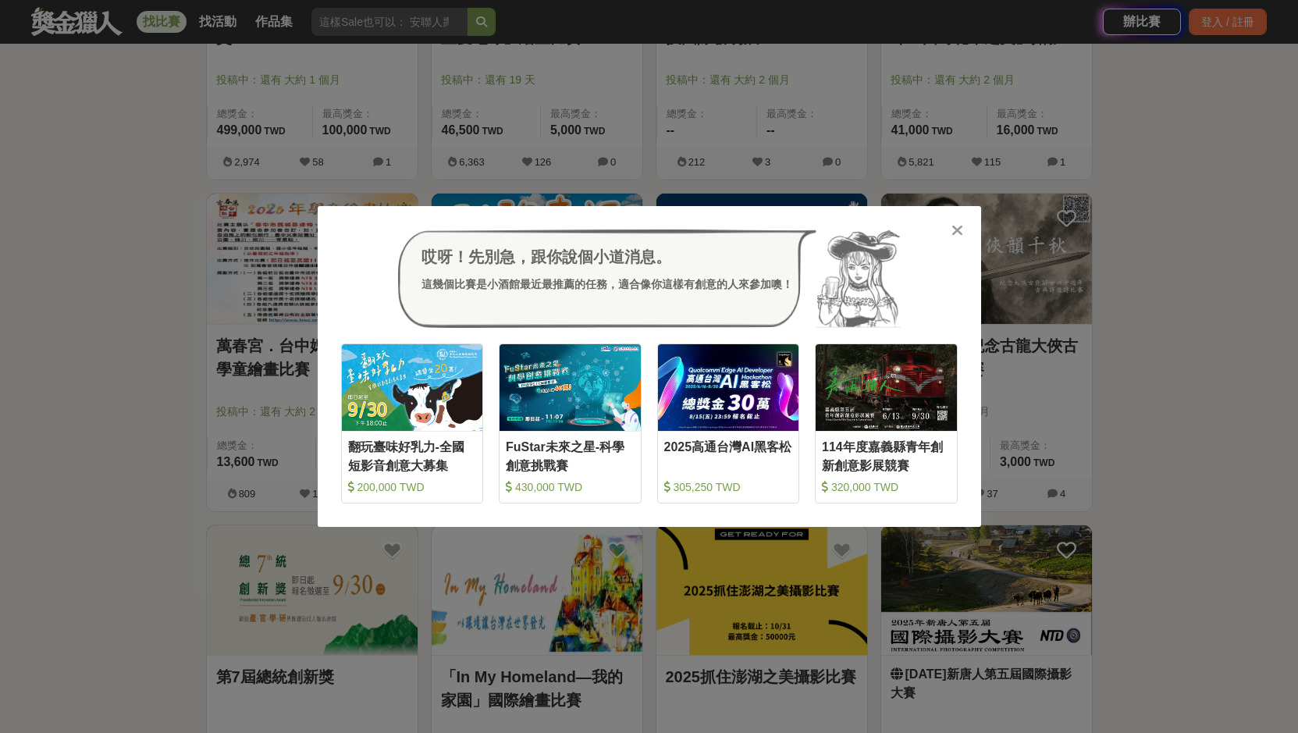
click at [956, 224] on icon at bounding box center [958, 231] width 12 height 16
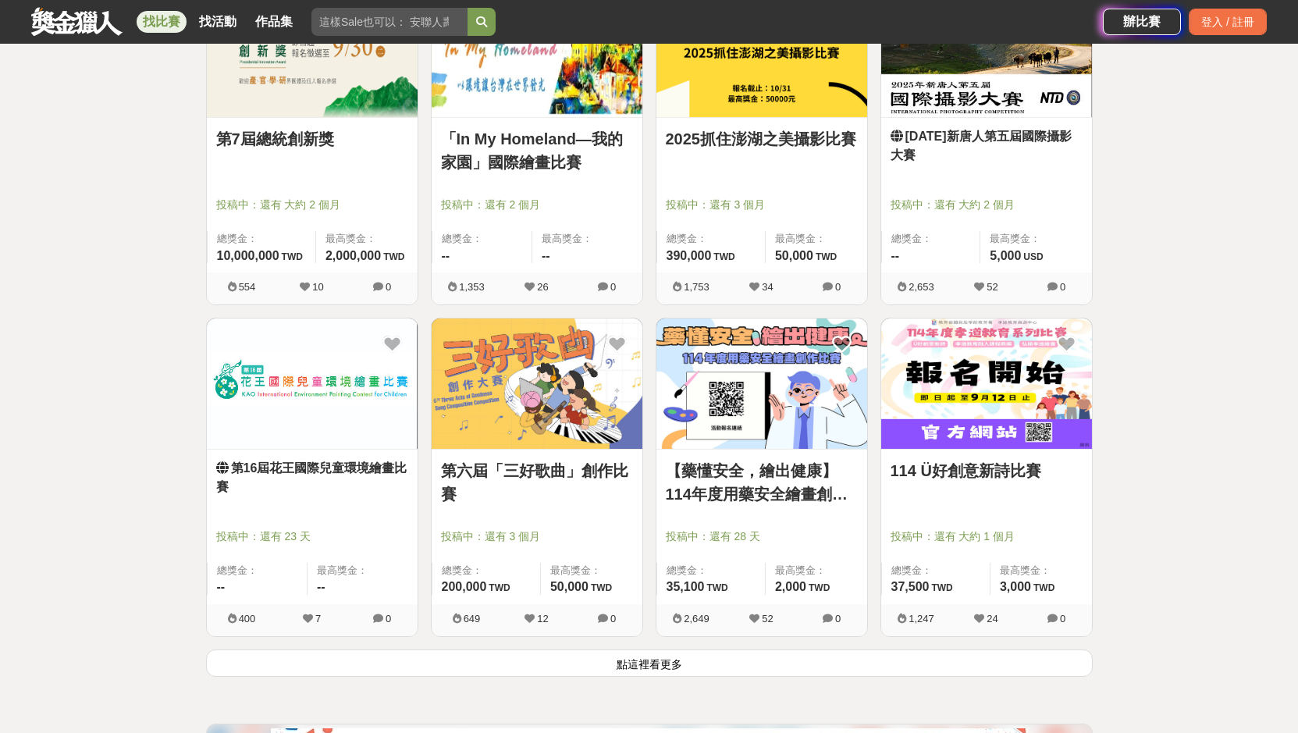
scroll to position [13626, 0]
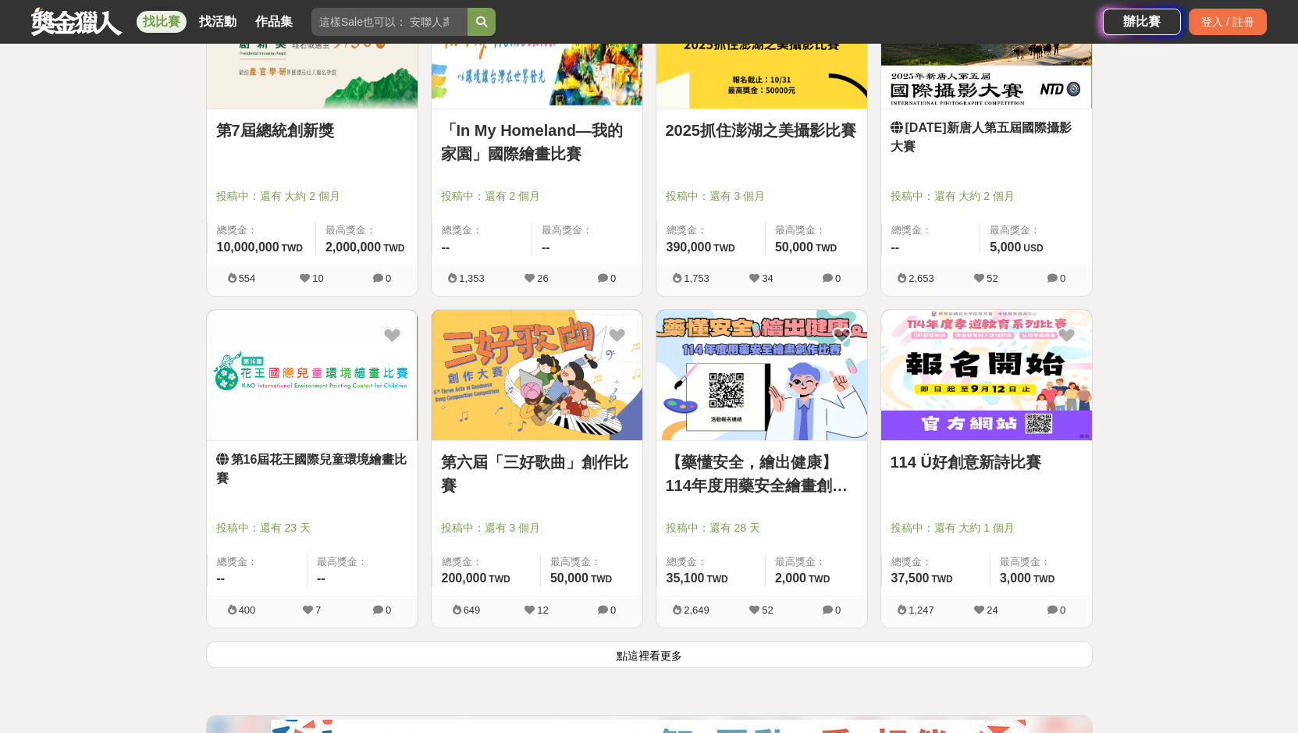
click at [793, 661] on button "點這裡看更多" at bounding box center [649, 654] width 887 height 27
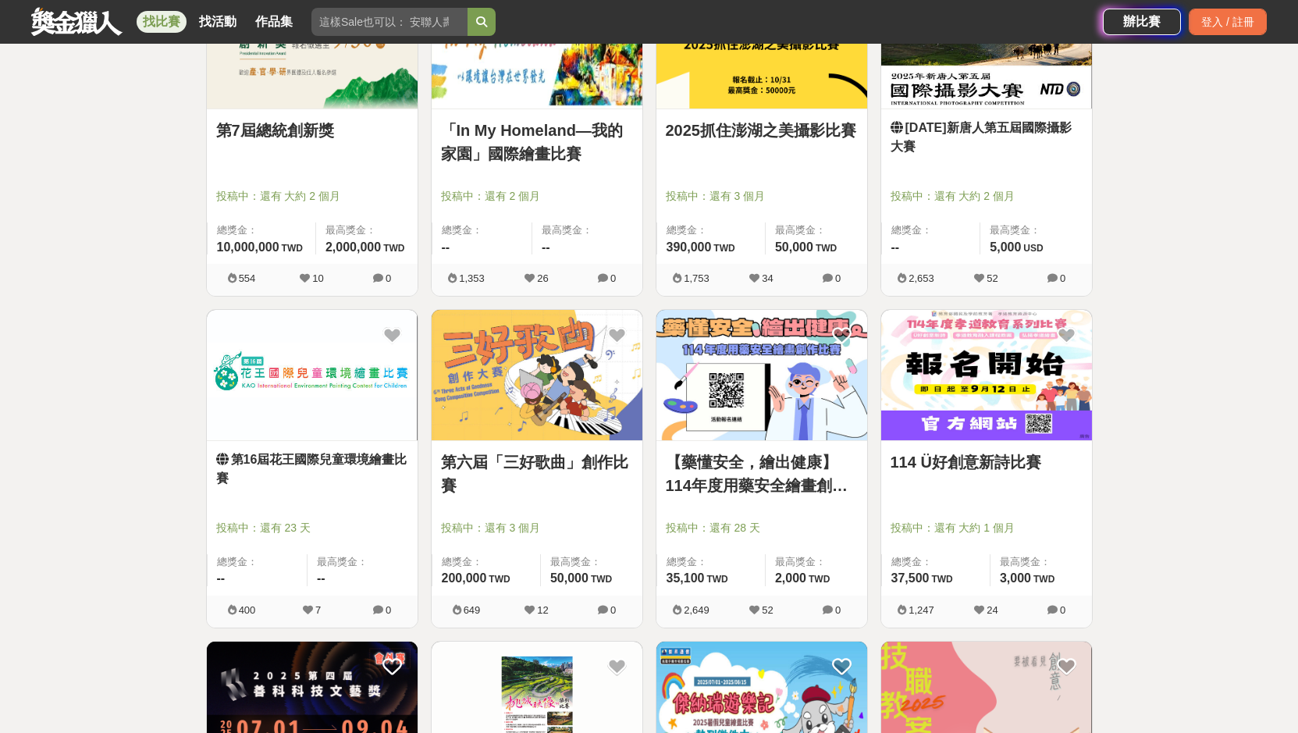
scroll to position [13860, 0]
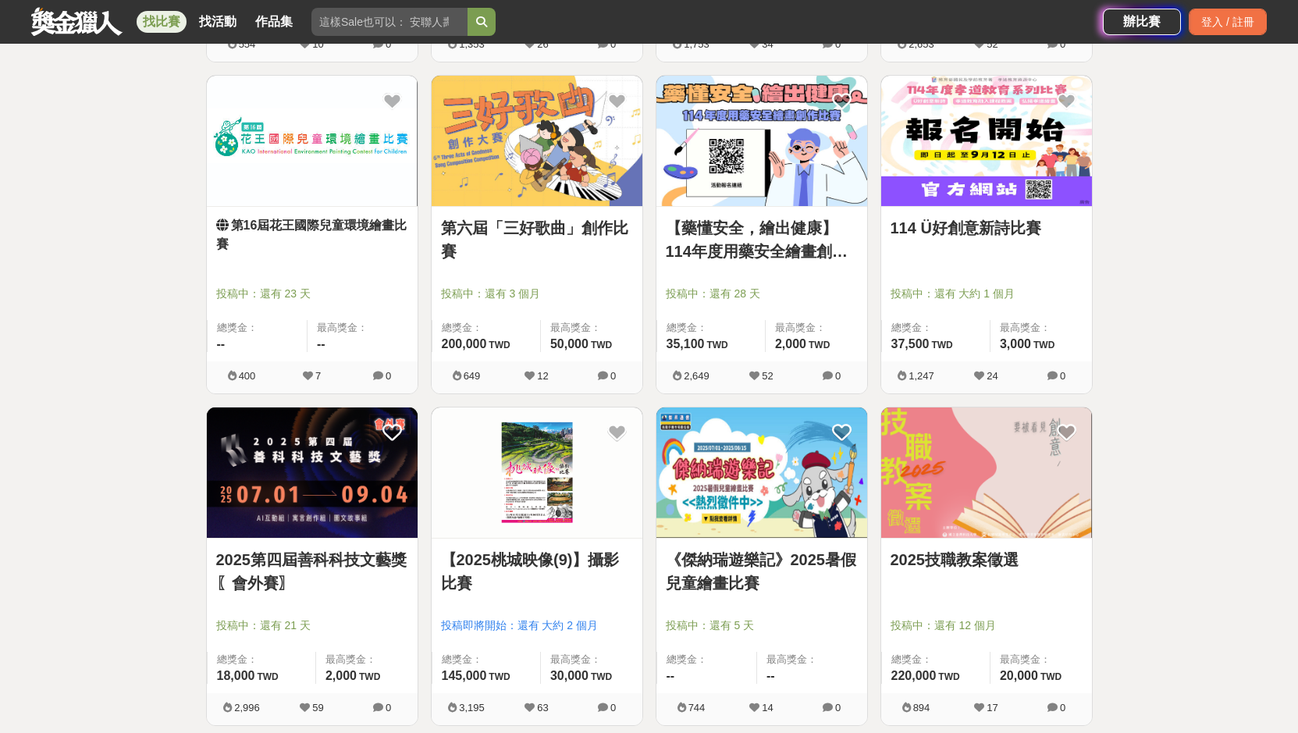
click at [971, 269] on div at bounding box center [991, 271] width 201 height 19
click at [989, 226] on link "114 Ü好創意新詩比賽" at bounding box center [987, 227] width 192 height 23
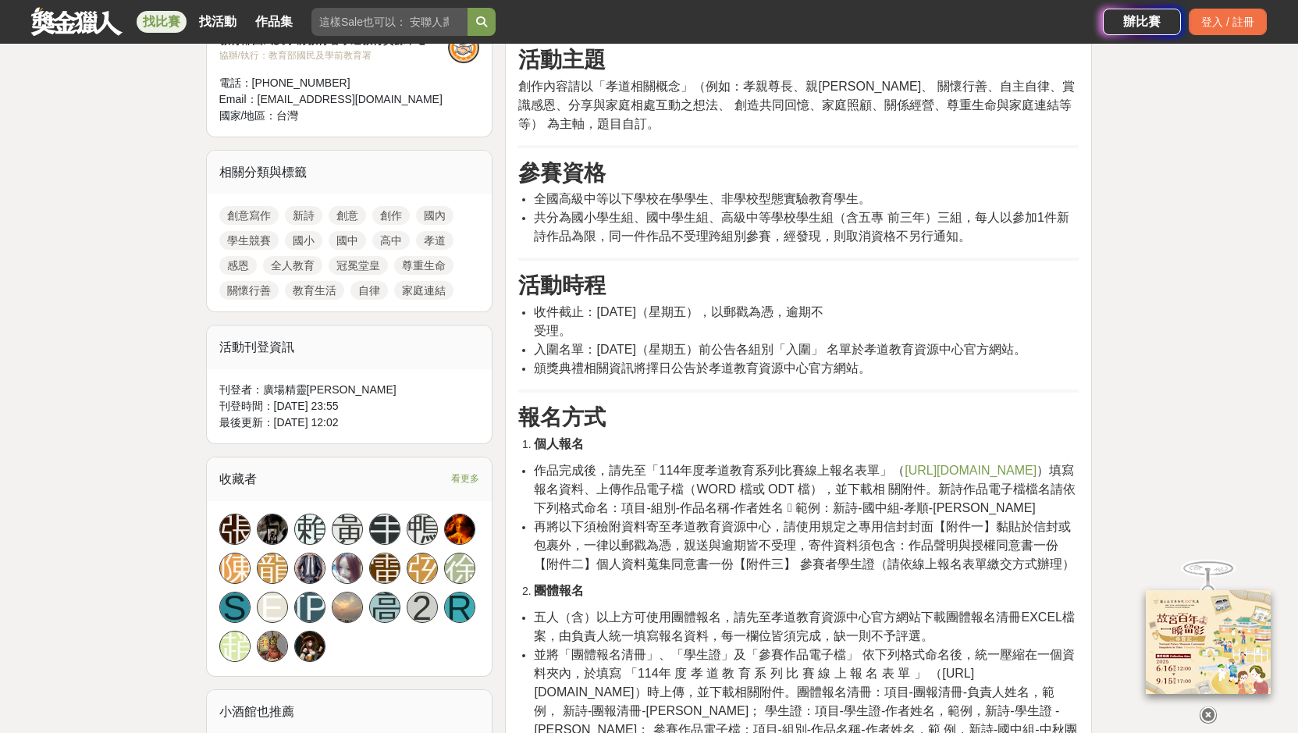
scroll to position [625, 0]
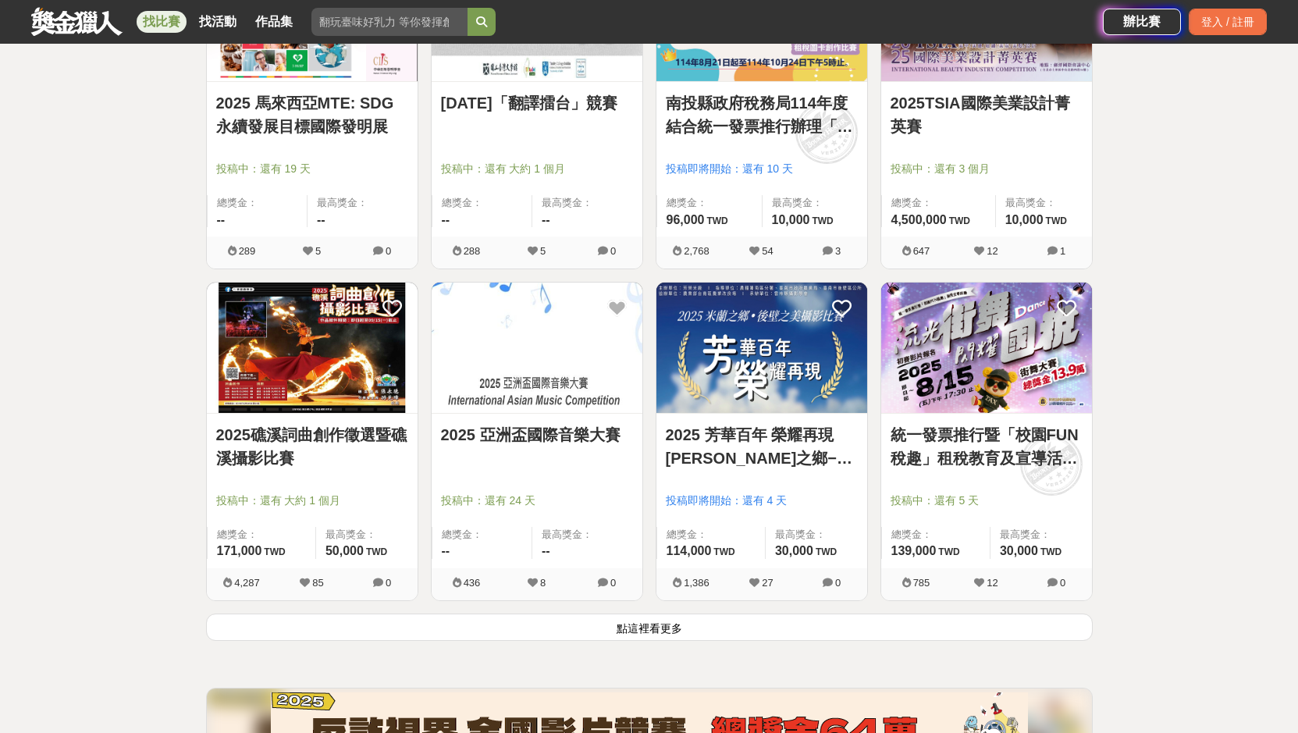
scroll to position [15734, 0]
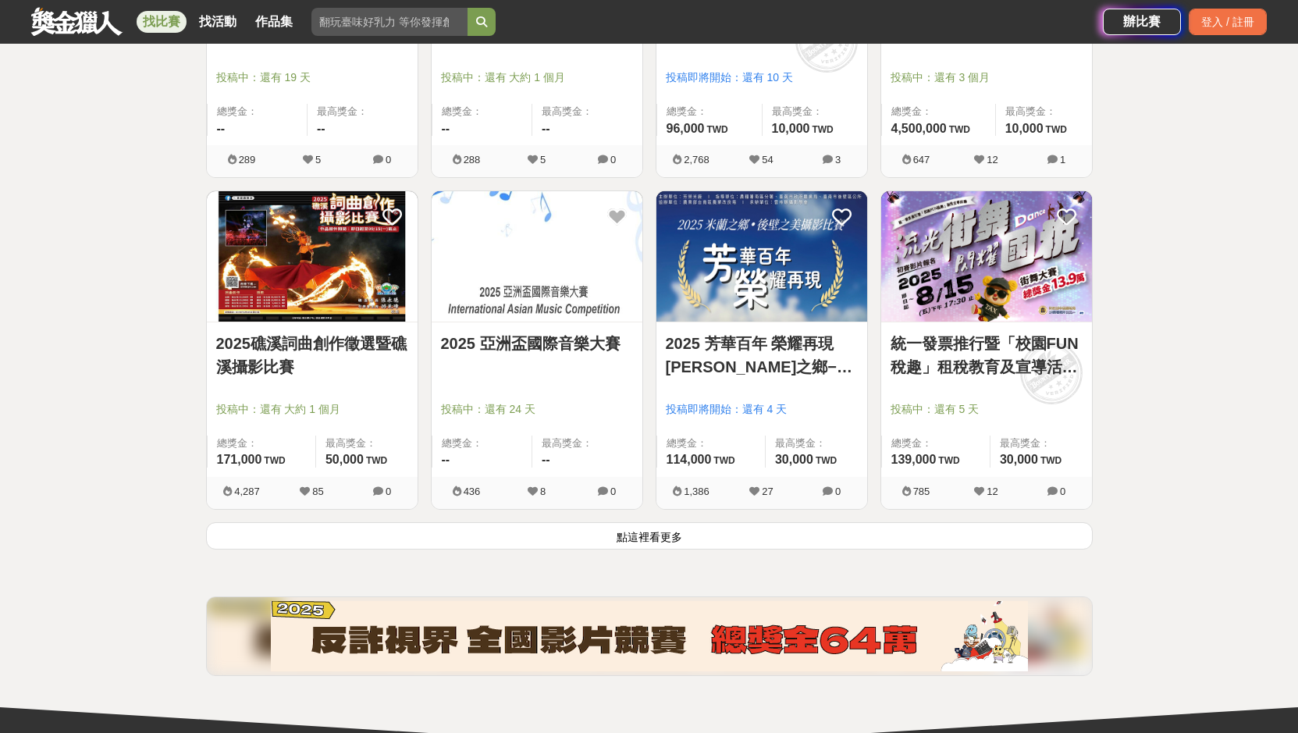
click at [495, 546] on button "點這裡看更多" at bounding box center [649, 535] width 887 height 27
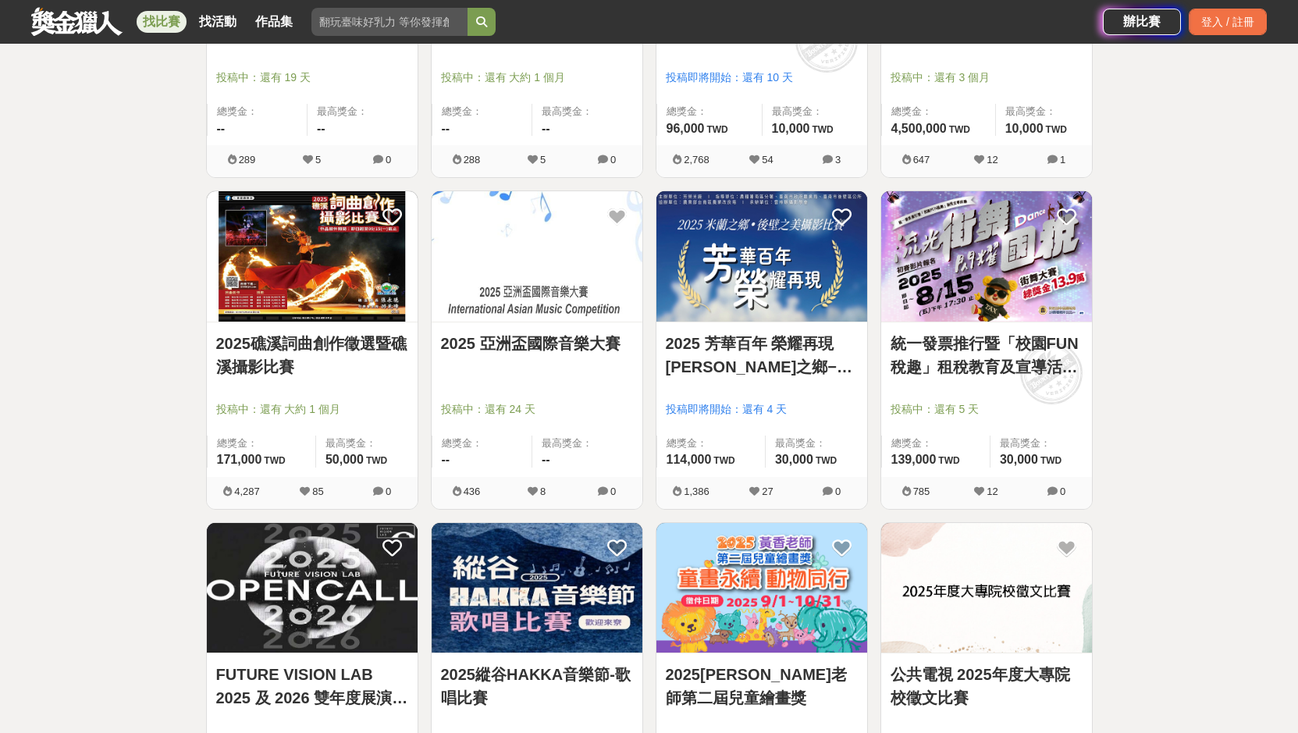
click at [558, 339] on link "2025 亞洲盃國際音樂大賽" at bounding box center [537, 343] width 192 height 23
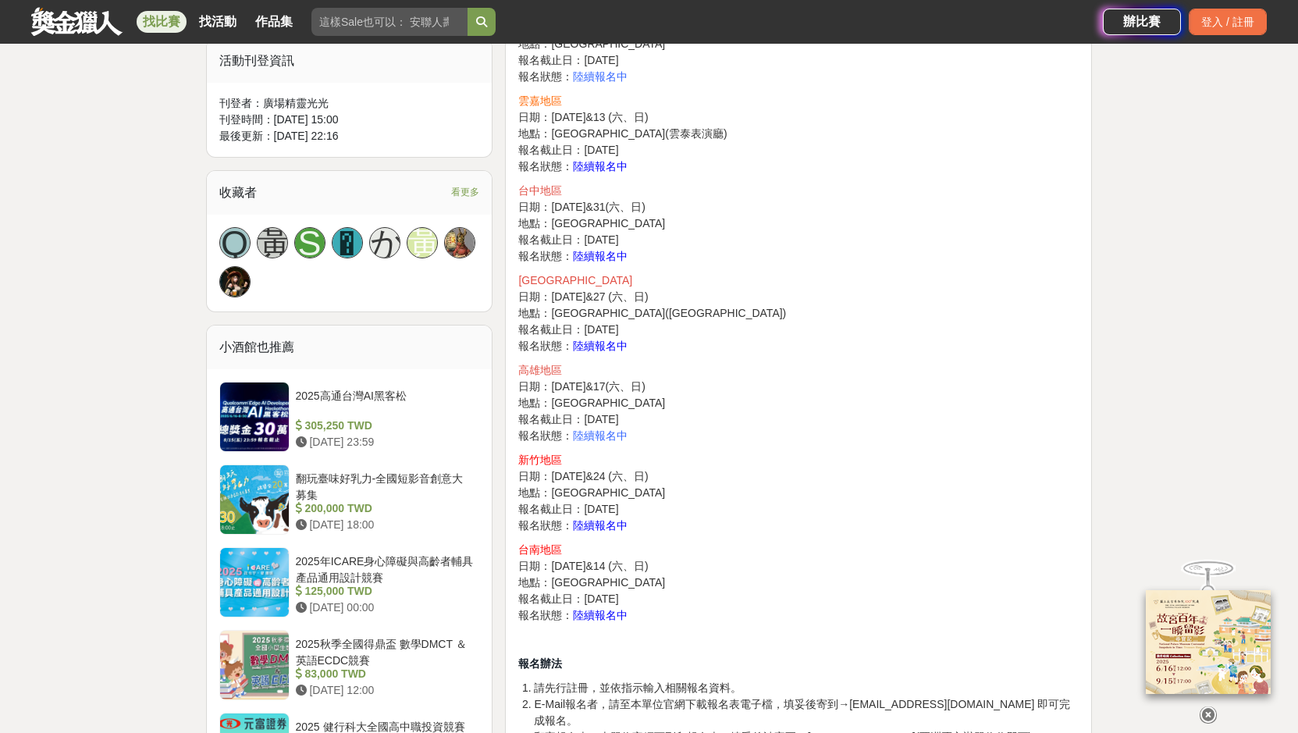
scroll to position [781, 0]
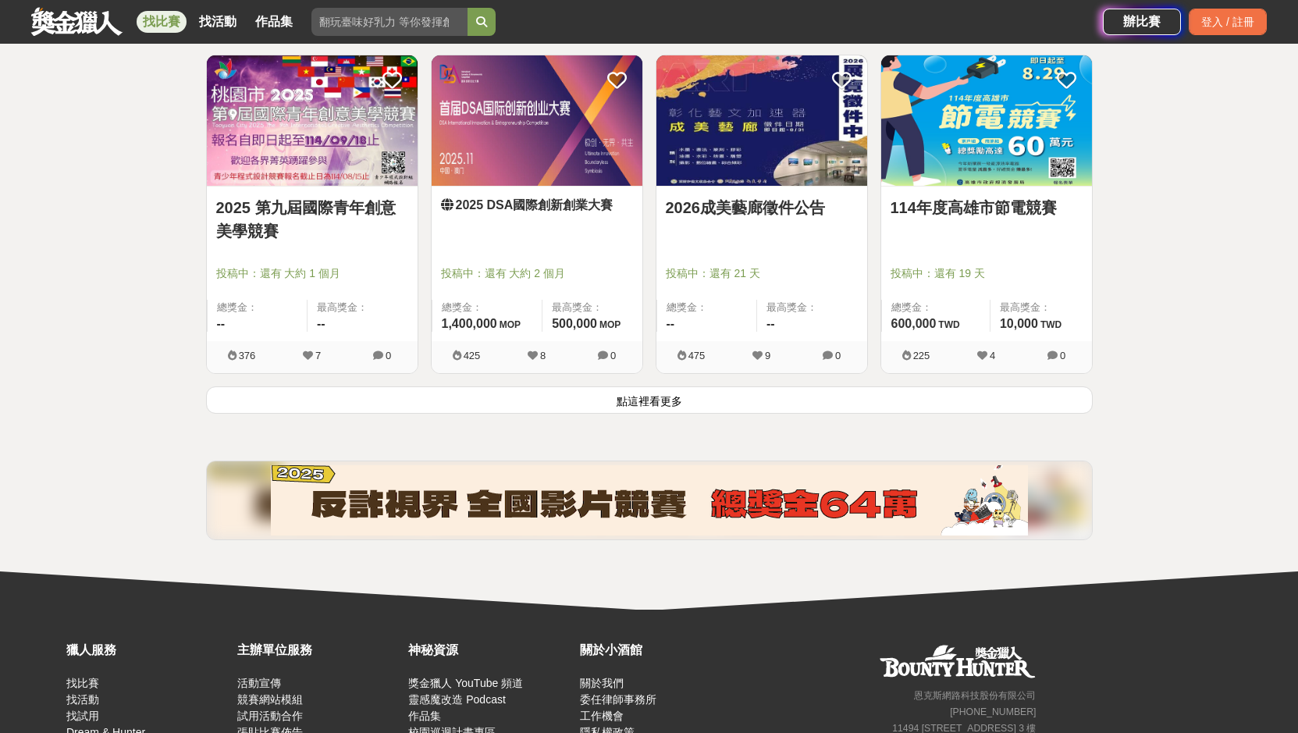
scroll to position [17920, 0]
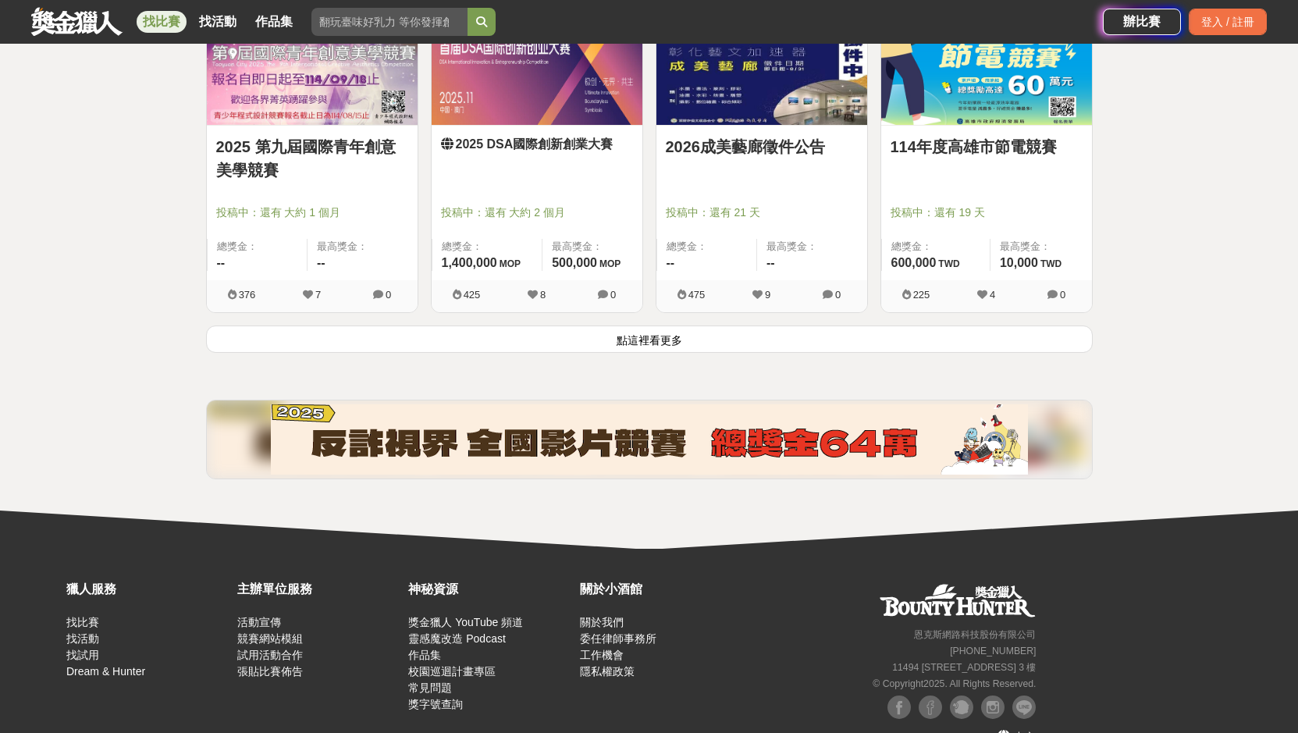
click at [535, 344] on button "點這裡看更多" at bounding box center [649, 339] width 887 height 27
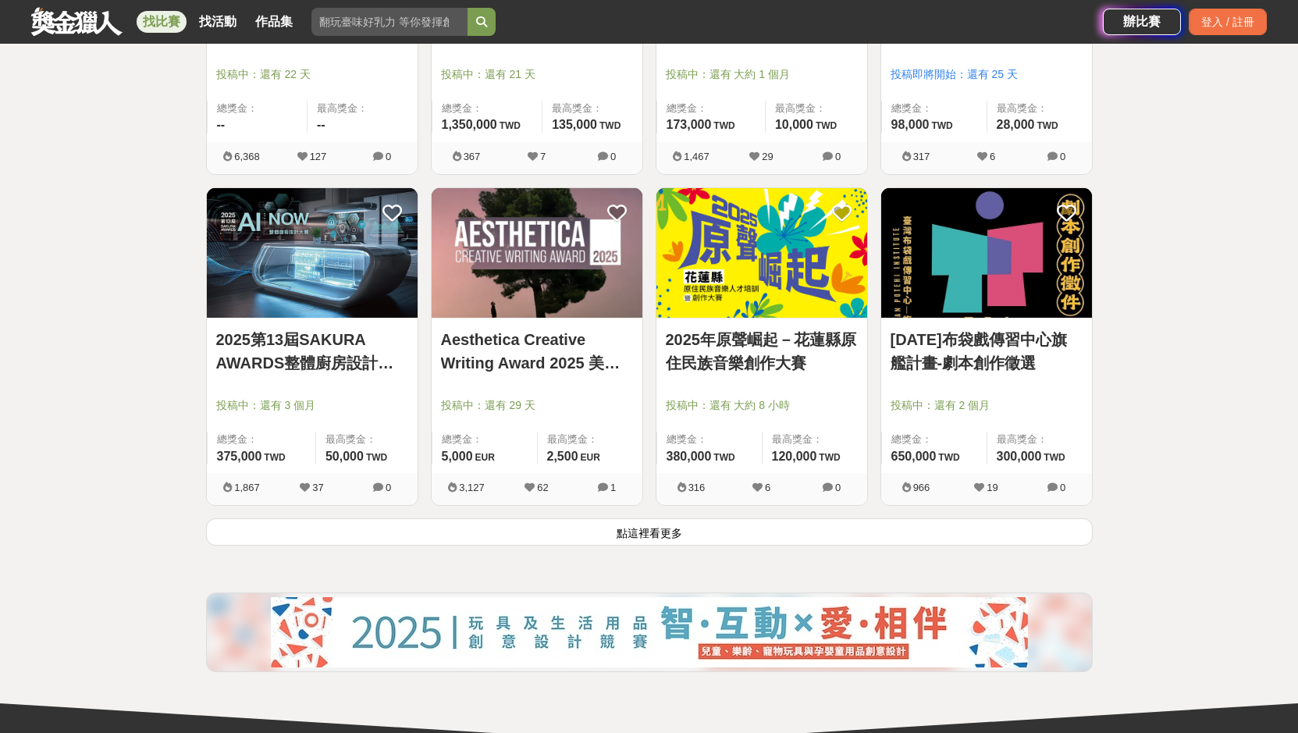
scroll to position [19943, 0]
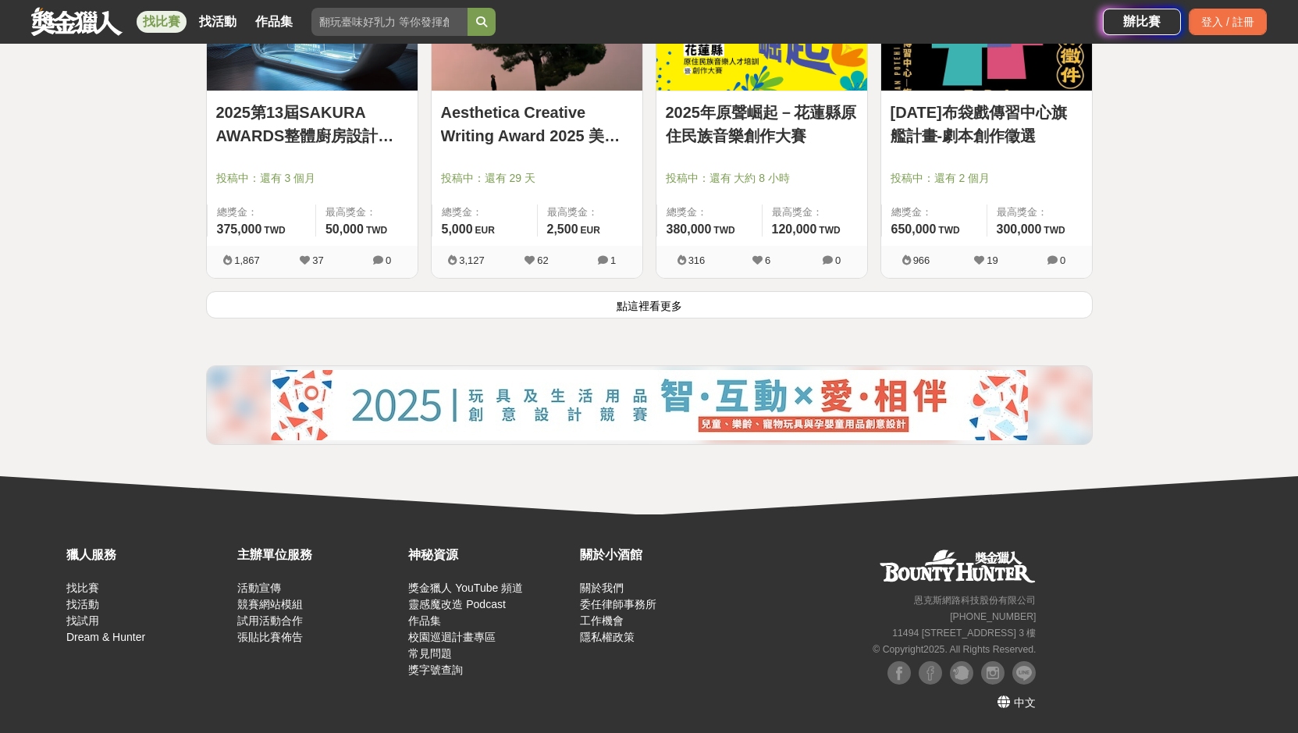
click at [573, 309] on button "點這裡看更多" at bounding box center [649, 304] width 887 height 27
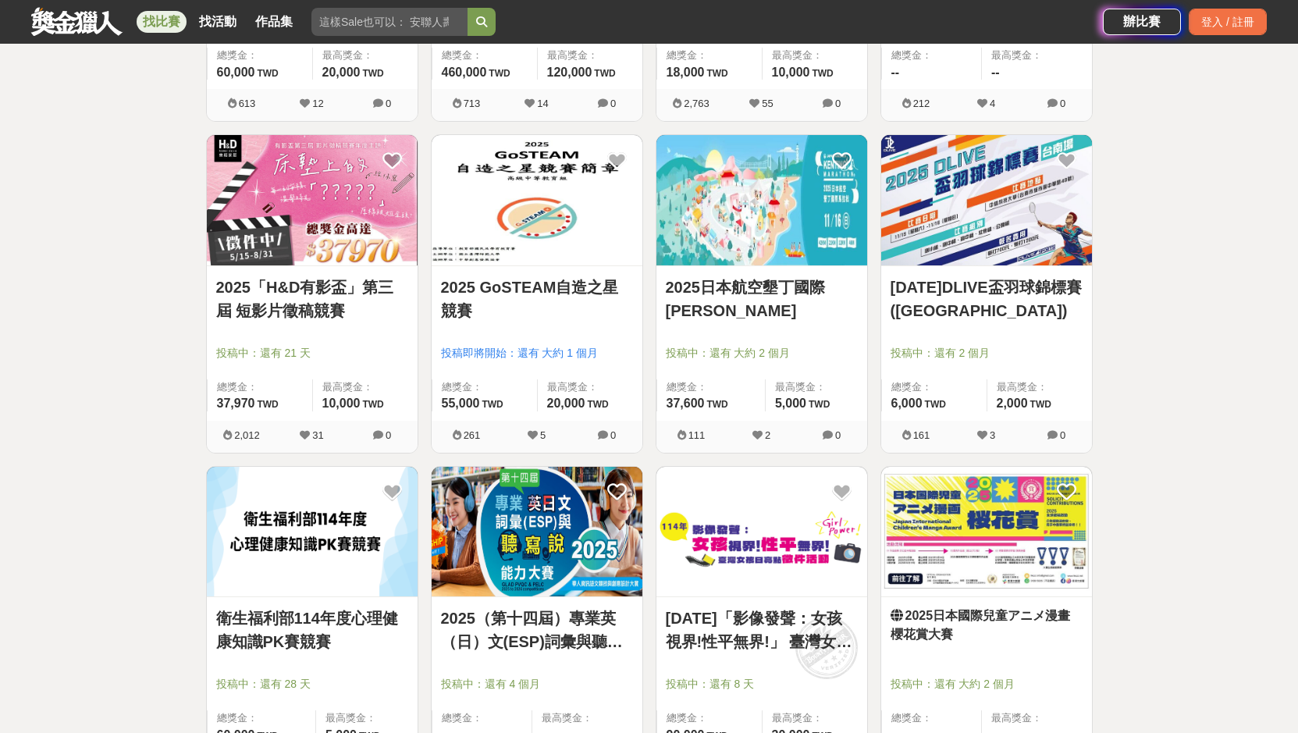
scroll to position [21739, 0]
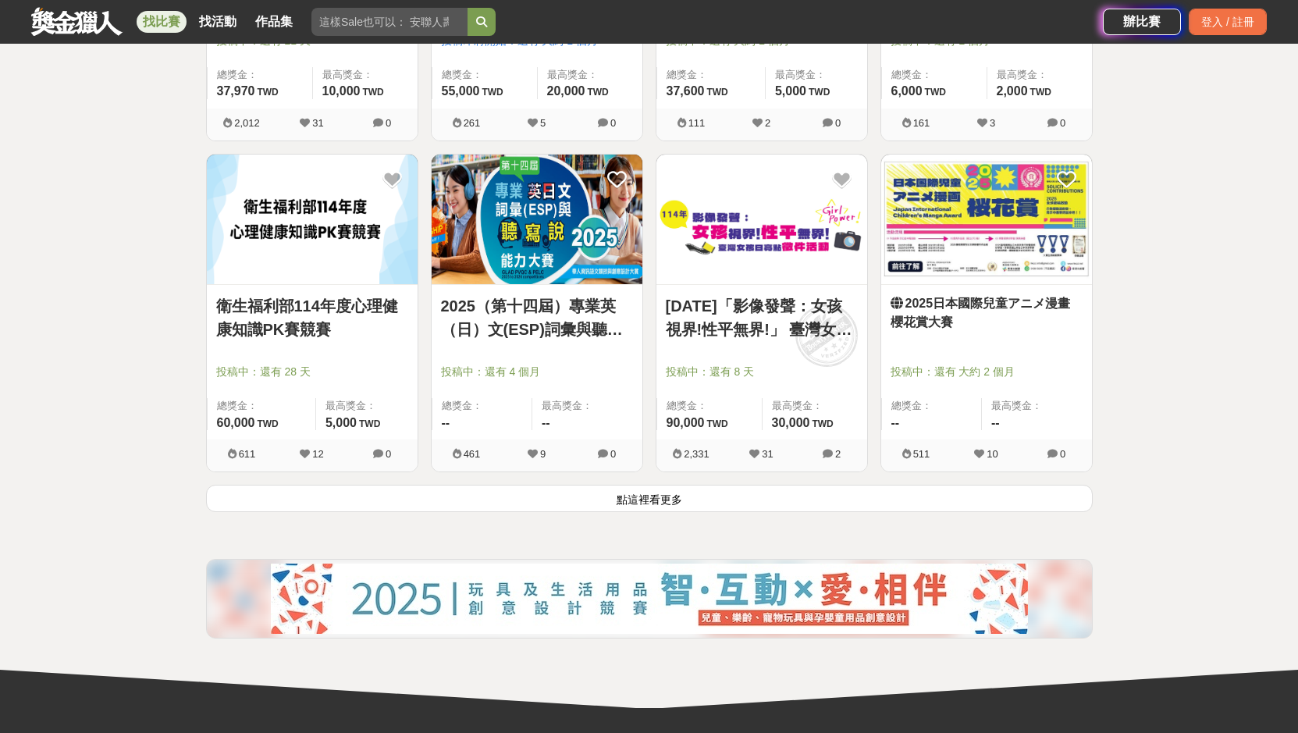
click at [519, 506] on button "點這裡看更多" at bounding box center [649, 498] width 887 height 27
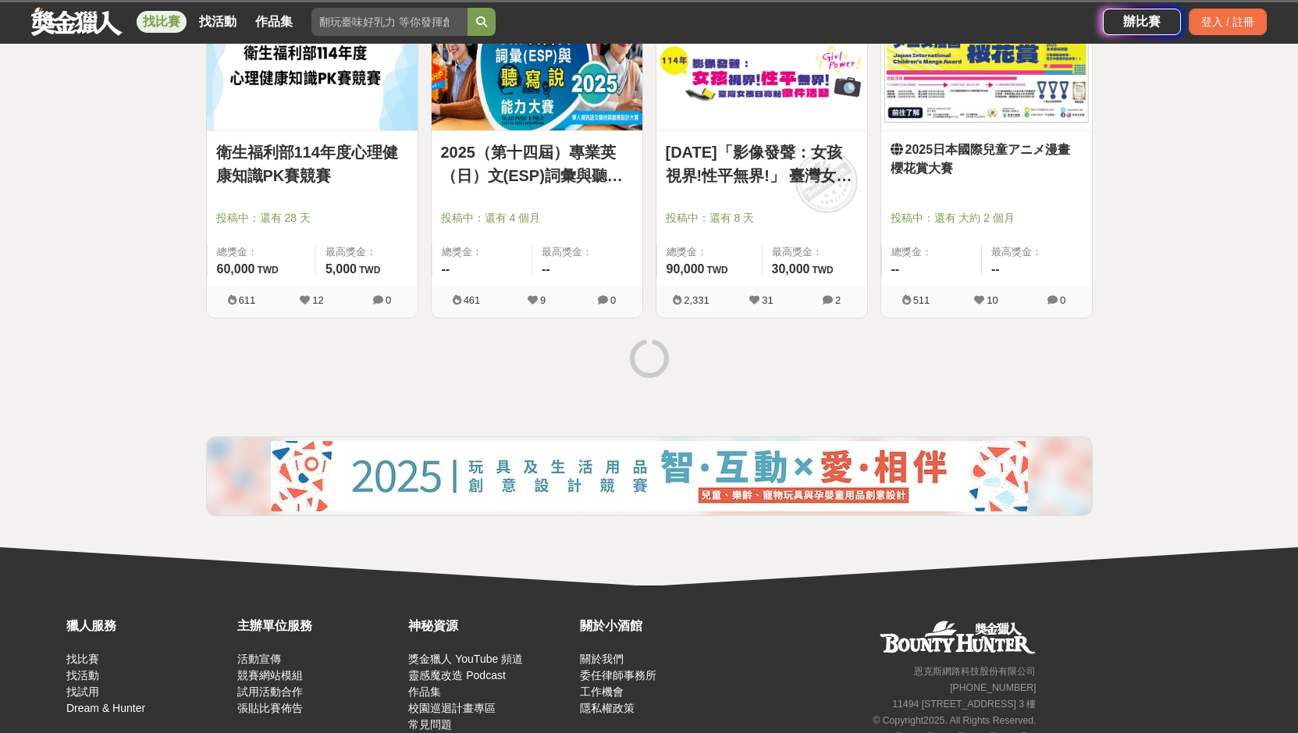
scroll to position [21895, 0]
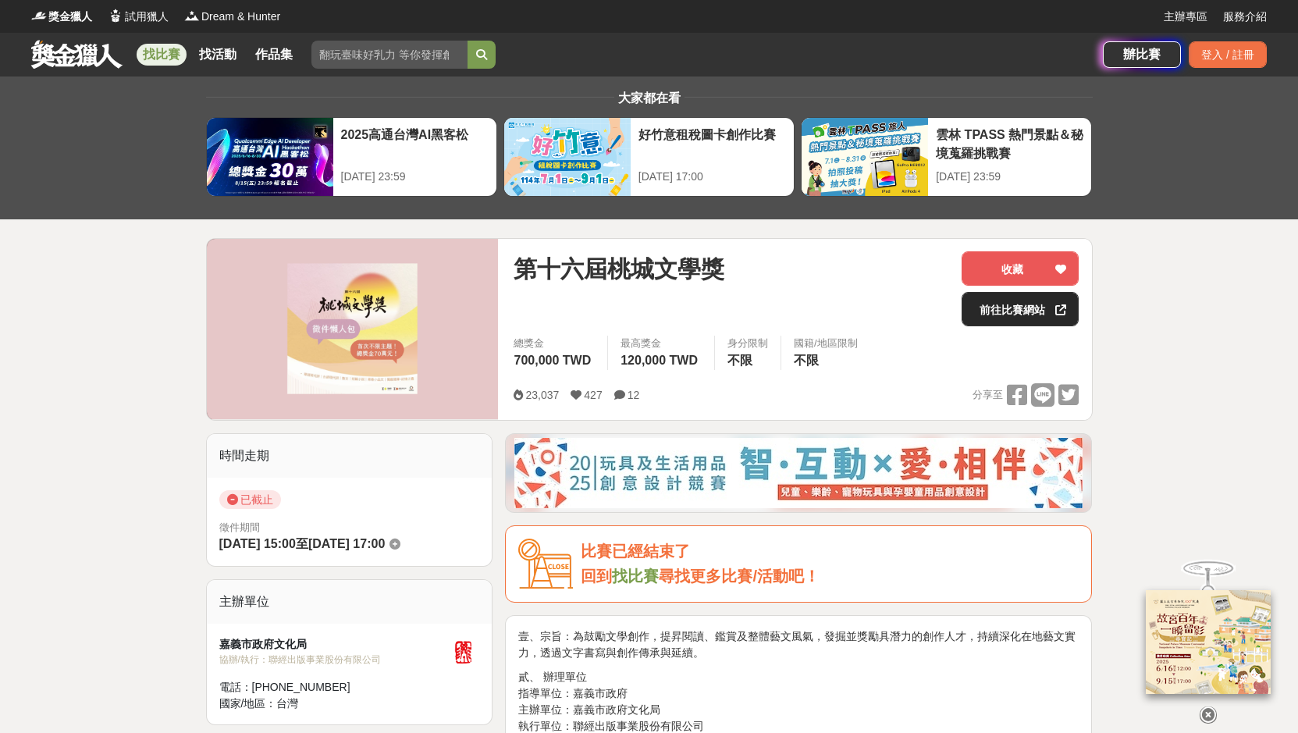
click at [1025, 301] on link "前往比賽網站" at bounding box center [1020, 309] width 117 height 34
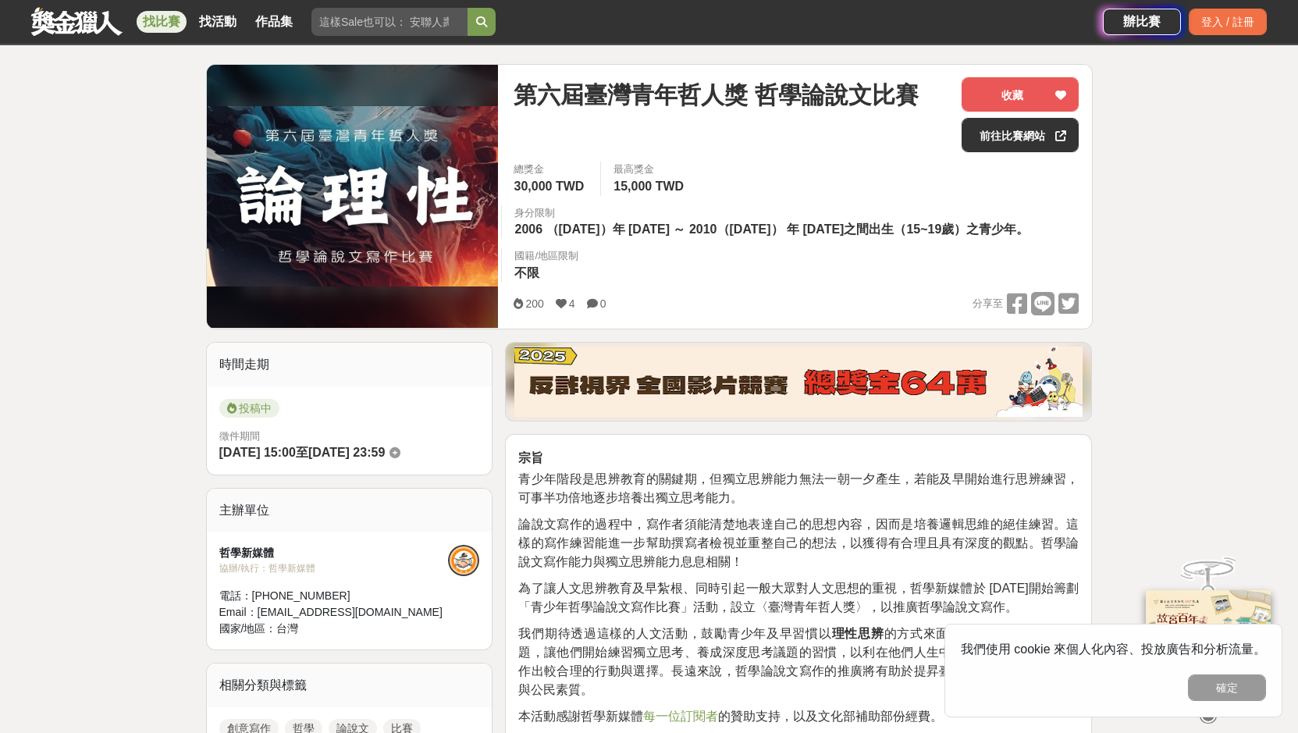
scroll to position [156, 0]
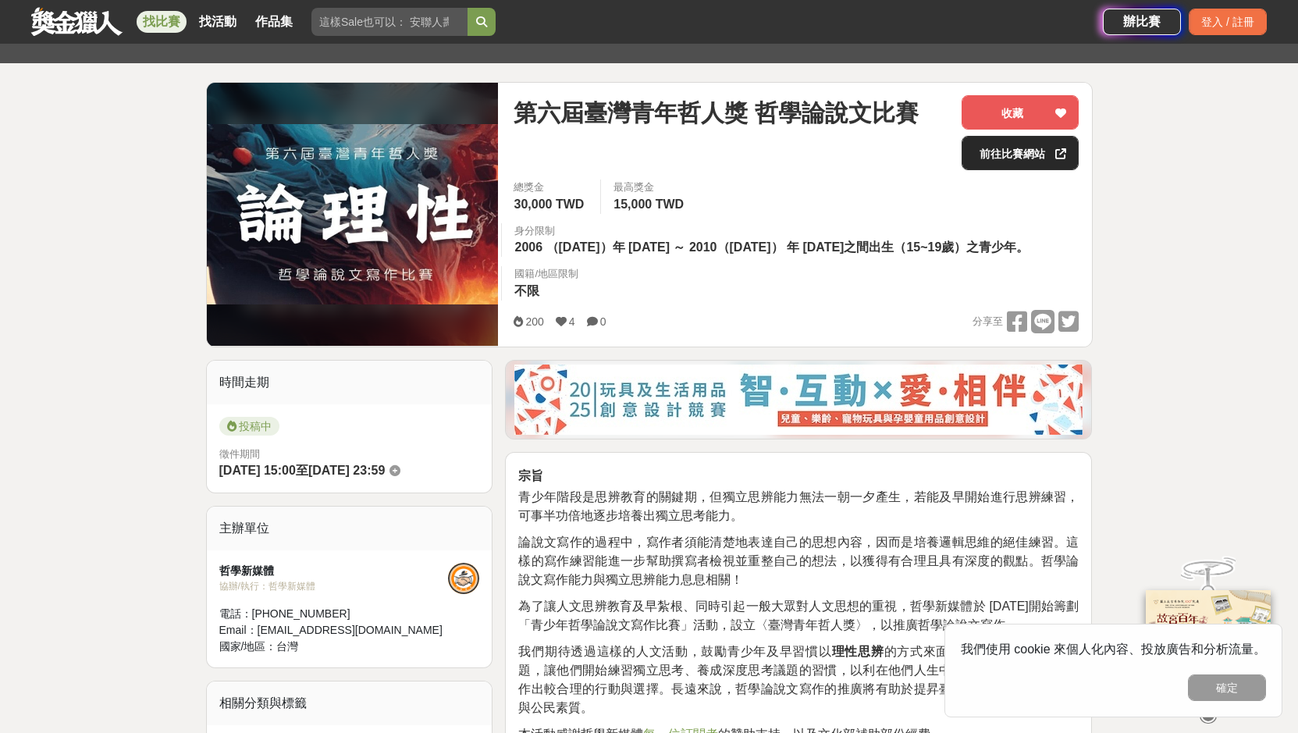
click at [980, 163] on link "前往比賽網站" at bounding box center [1020, 153] width 117 height 34
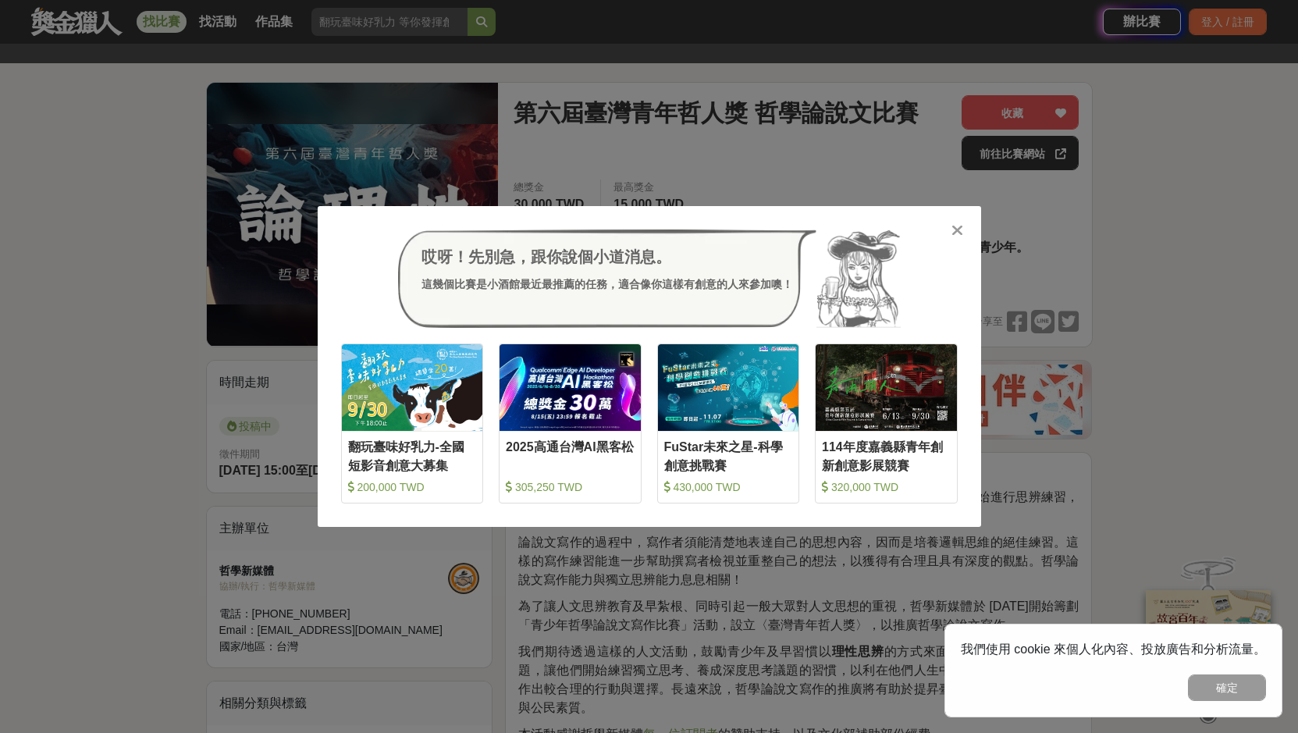
click at [967, 226] on div "哎呀！先別急，跟你說個小道消息。 這幾個比賽是小酒館最近最推薦的任務，適合像你這樣有創意的人來參加噢！ 收藏 翻玩臺味好乳力-全國短影音創意大募集 200,0…" at bounding box center [650, 366] width 664 height 321
click at [960, 228] on icon at bounding box center [958, 231] width 12 height 16
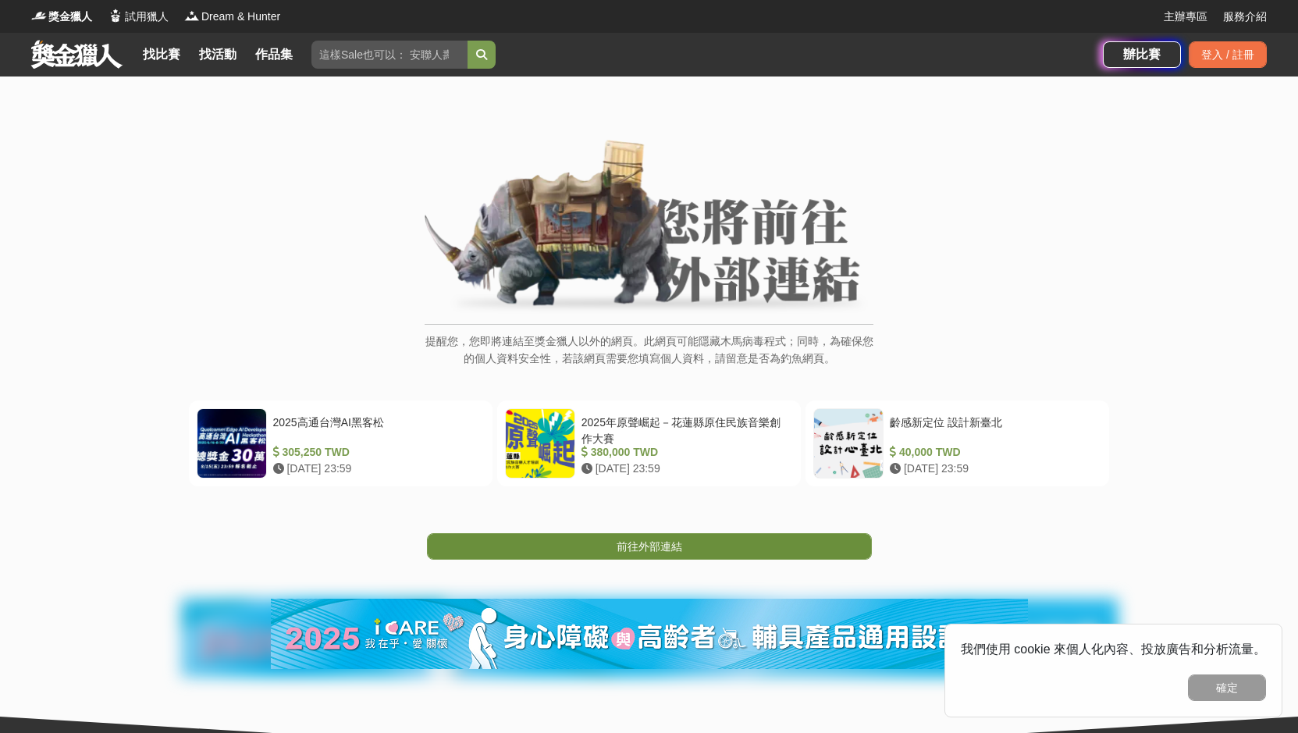
click at [703, 535] on link "前往外部連結" at bounding box center [649, 546] width 445 height 27
